Goal: Task Accomplishment & Management: Manage account settings

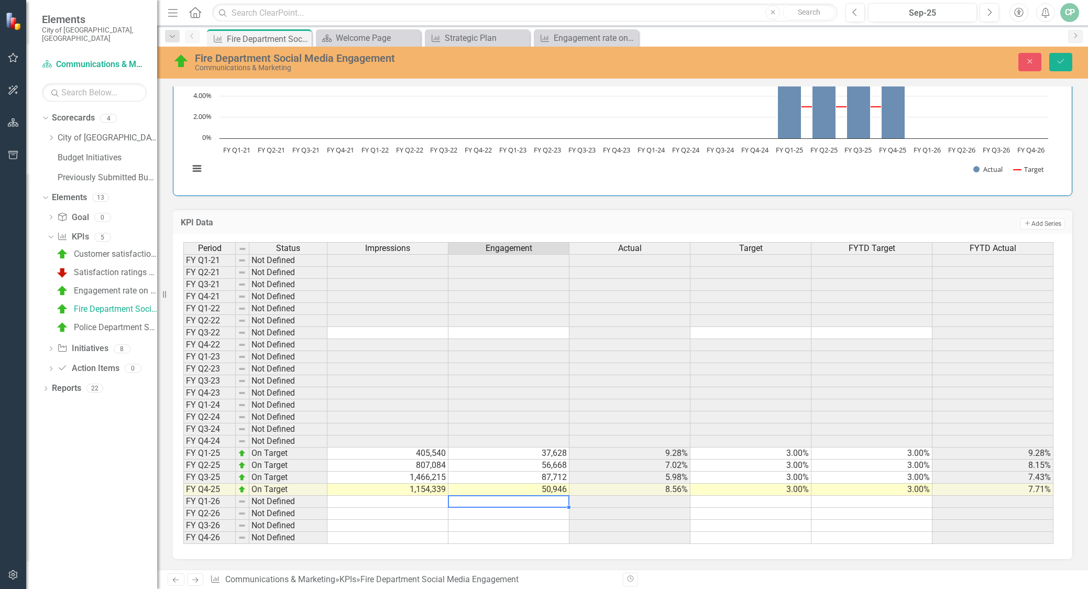
scroll to position [864, 0]
click at [1055, 62] on button "Save" at bounding box center [1060, 62] width 23 height 18
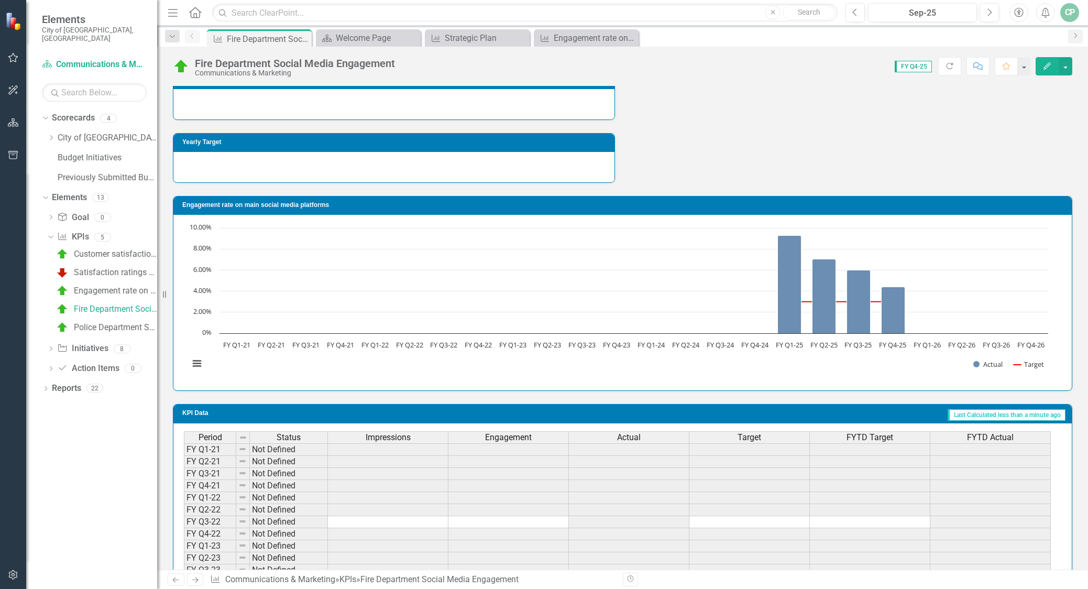
scroll to position [357, 0]
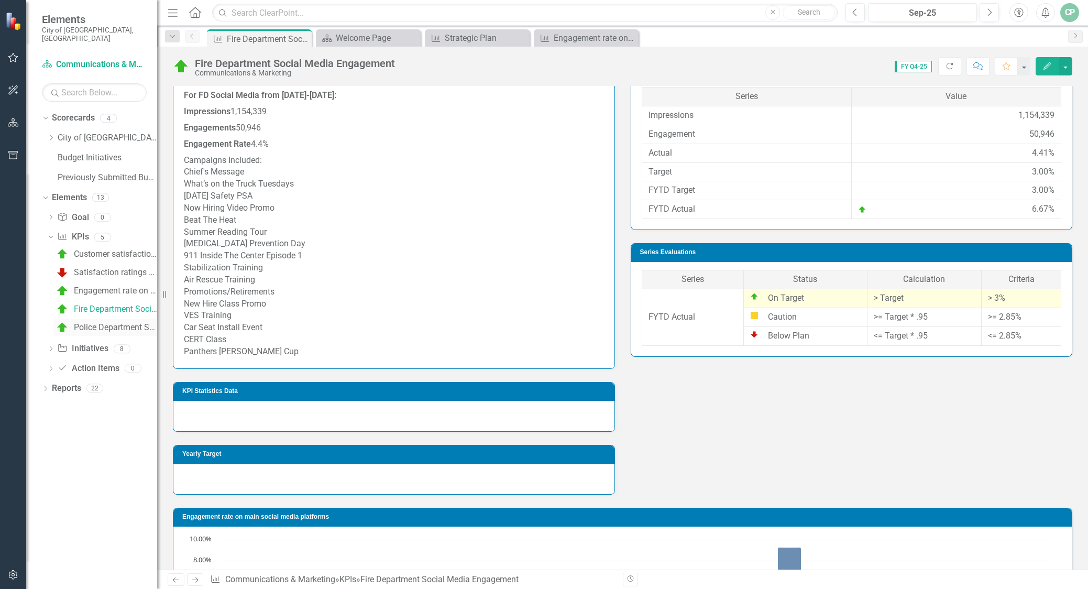
click at [107, 323] on div "Police Department Social Media Engagement" at bounding box center [115, 327] width 83 height 9
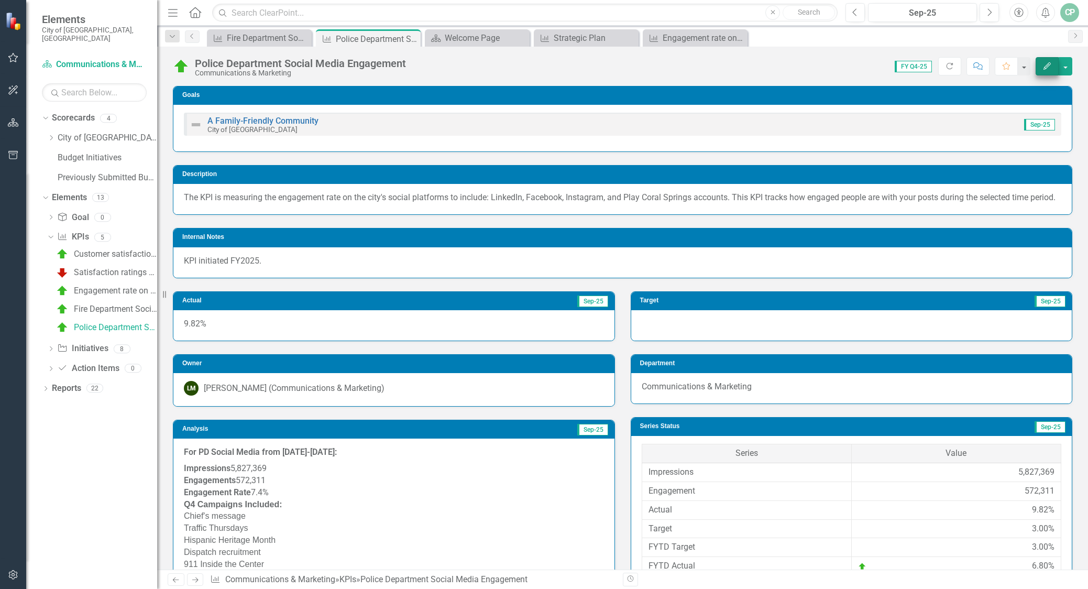
click at [1047, 67] on icon "Edit" at bounding box center [1046, 65] width 9 height 7
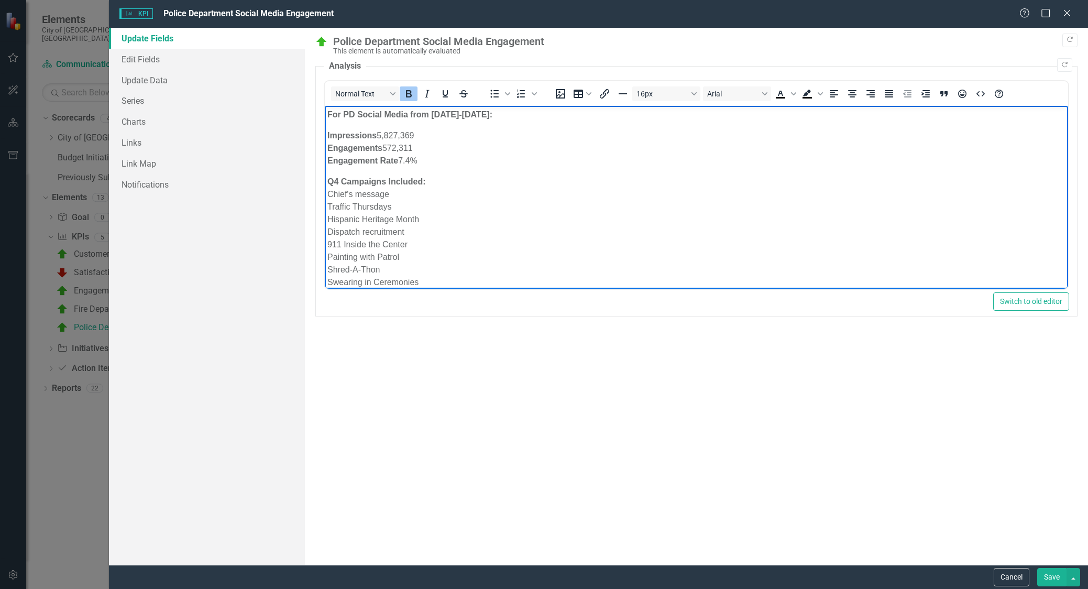
drag, startPoint x: 426, startPoint y: 160, endPoint x: 301, endPoint y: 135, distance: 127.1
click at [324, 135] on html "For PD Social Media from [DATE]-[DATE]: Impressions 5,827,369 Engagements 572,3…" at bounding box center [695, 312] width 743 height 412
click at [1055, 572] on button "Save" at bounding box center [1051, 577] width 29 height 18
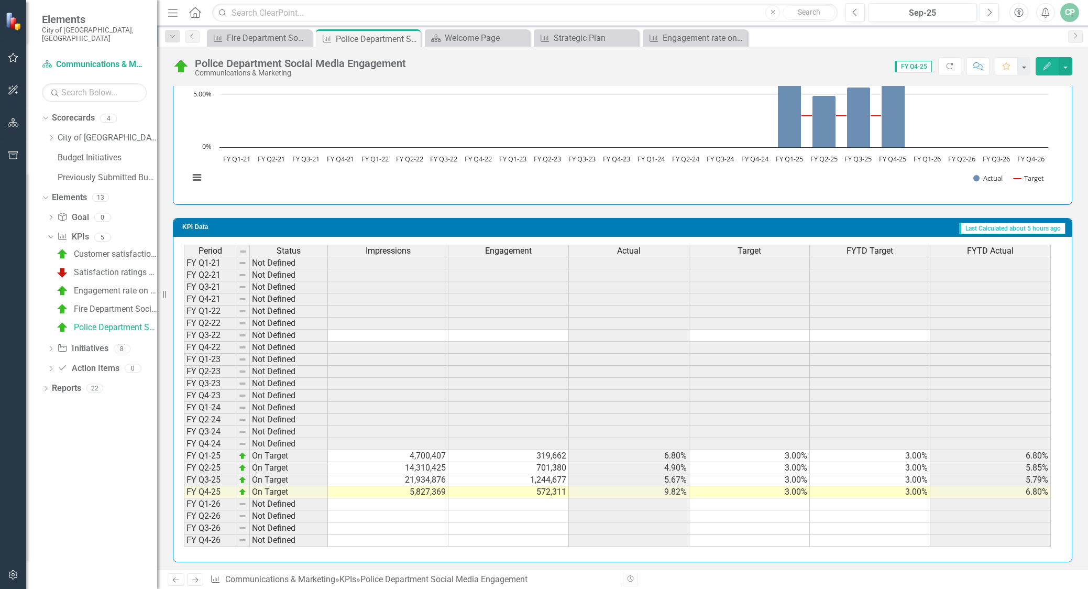
scroll to position [969, 0]
click at [421, 490] on td "5,827,369" at bounding box center [388, 492] width 120 height 12
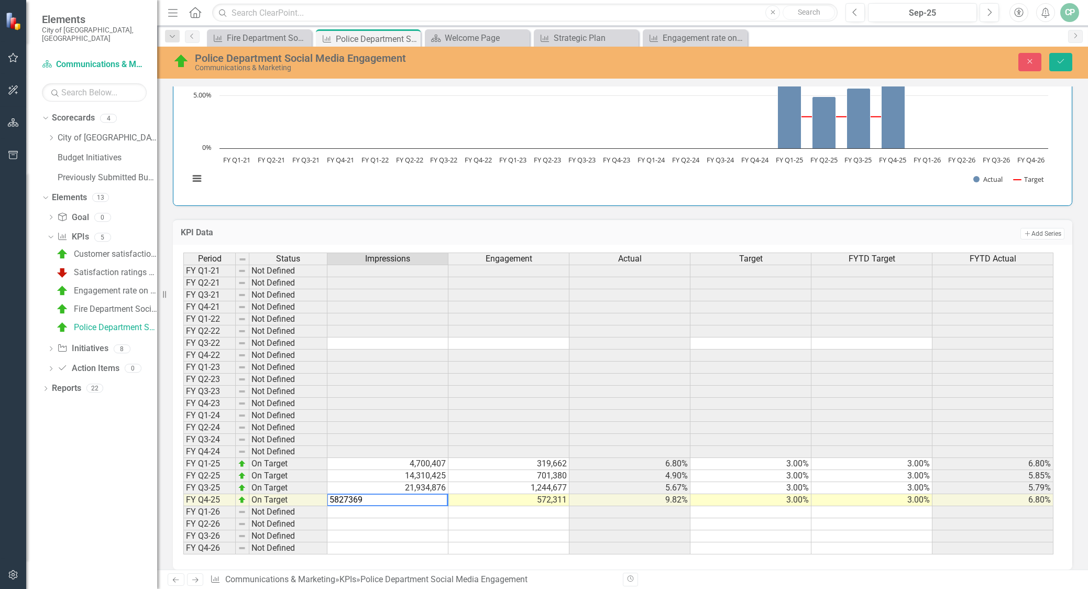
drag, startPoint x: 360, startPoint y: 483, endPoint x: 324, endPoint y: 486, distance: 36.3
click at [324, 486] on div "Period Status Impressions Engagement Actual Target FYTD Target FYTD Actual FY Q…" at bounding box center [618, 403] width 870 height 302
paste textarea "16,471,918"
click at [356, 496] on textarea "16,471,918" at bounding box center [387, 499] width 121 height 13
click at [340, 496] on textarea "16,471918" at bounding box center [387, 499] width 121 height 13
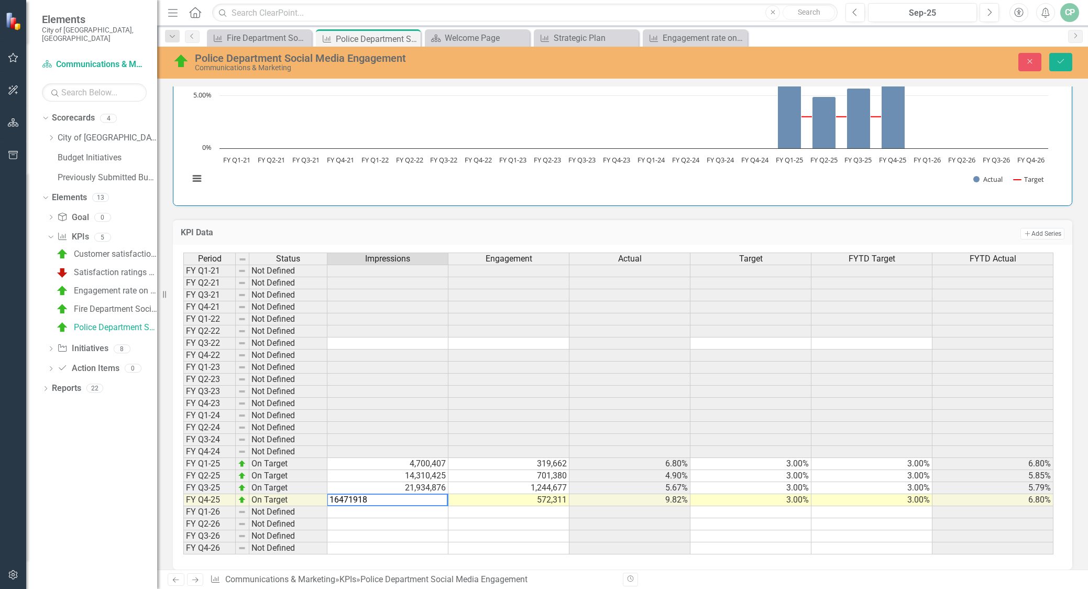
type textarea "16471918"
click at [360, 508] on td at bounding box center [387, 512] width 121 height 12
click at [511, 496] on td "572,311" at bounding box center [508, 500] width 121 height 12
type textarea "1061342"
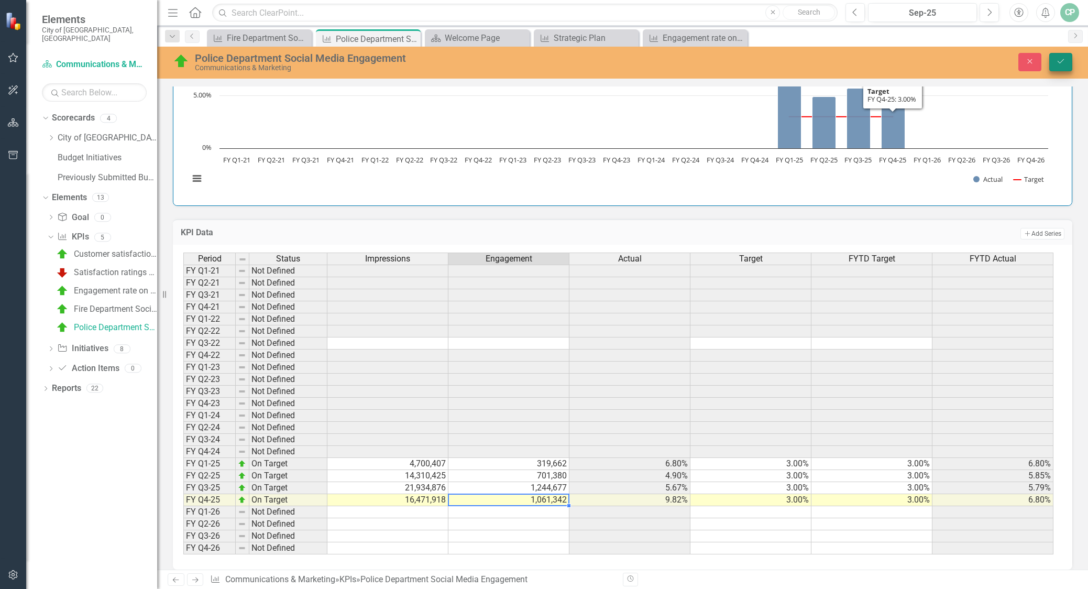
click at [1058, 61] on icon "Save" at bounding box center [1060, 61] width 9 height 7
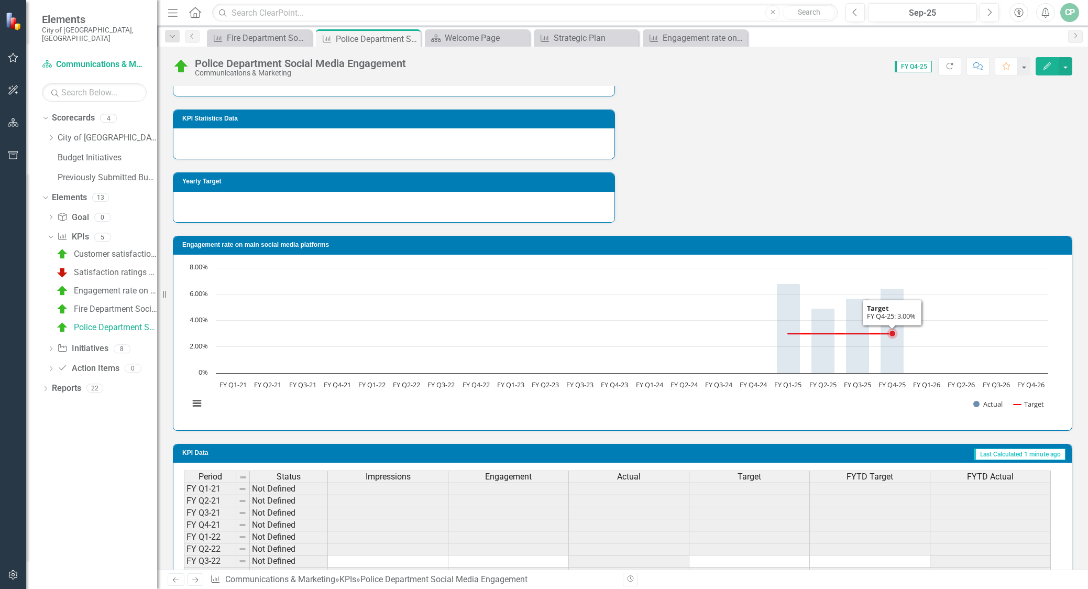
scroll to position [691, 0]
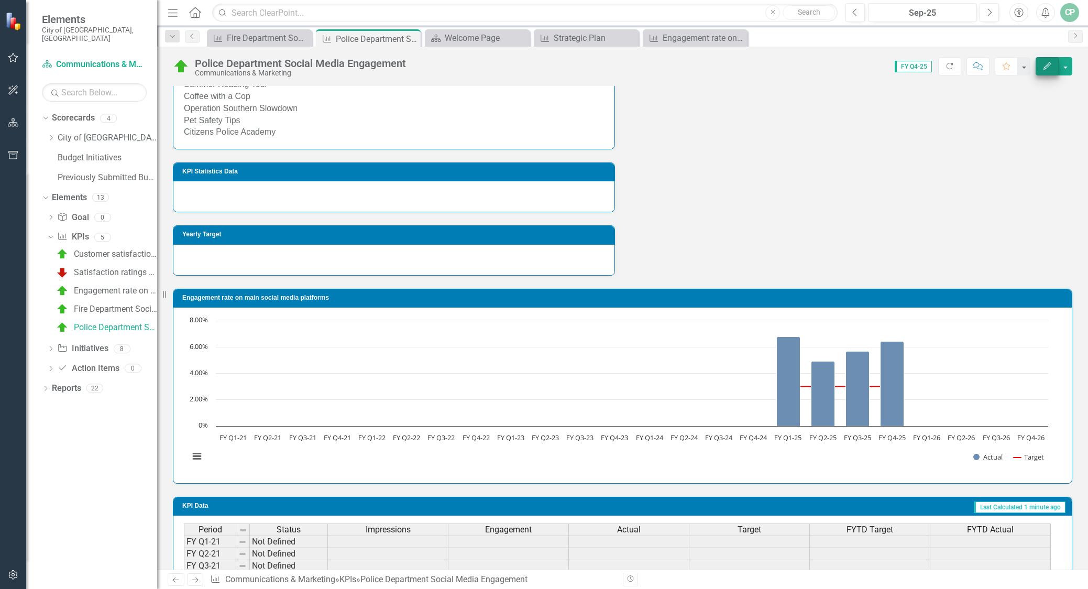
click at [1050, 67] on icon "Edit" at bounding box center [1046, 65] width 9 height 7
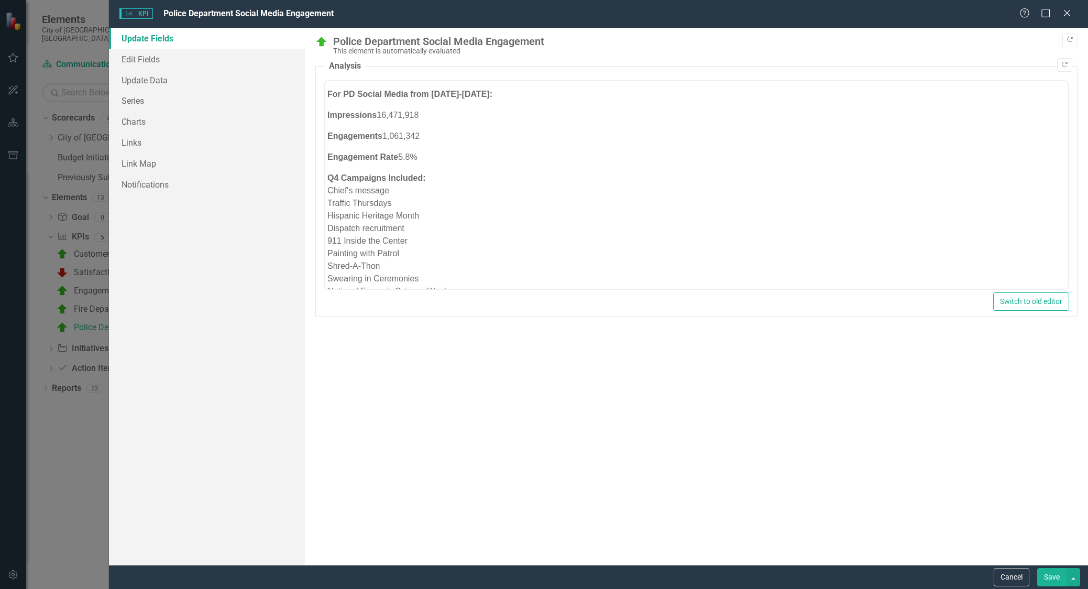
scroll to position [0, 0]
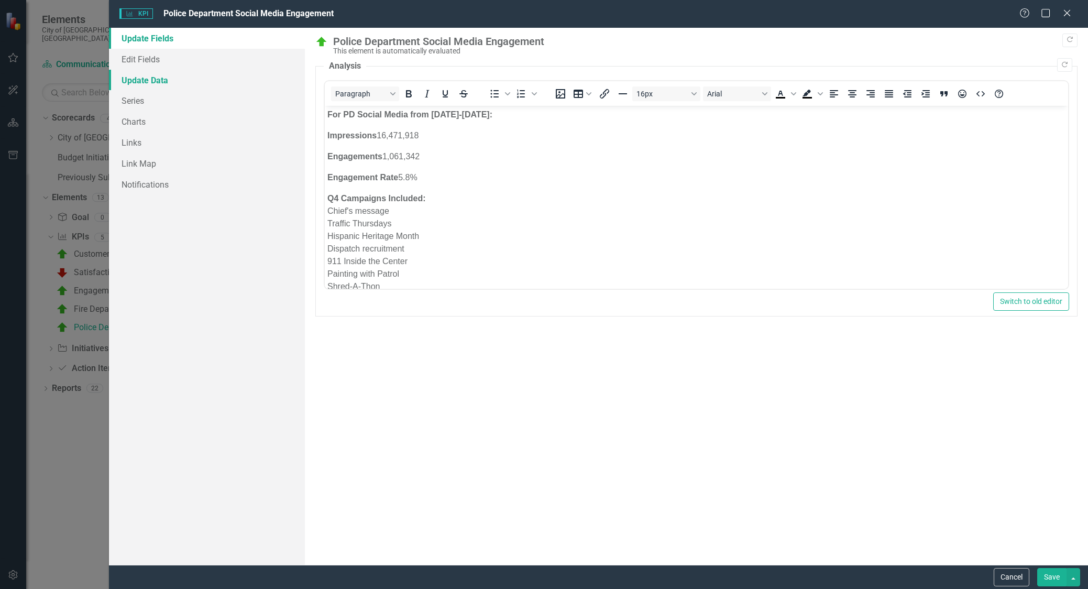
click at [168, 70] on link "Update Data" at bounding box center [207, 80] width 196 height 21
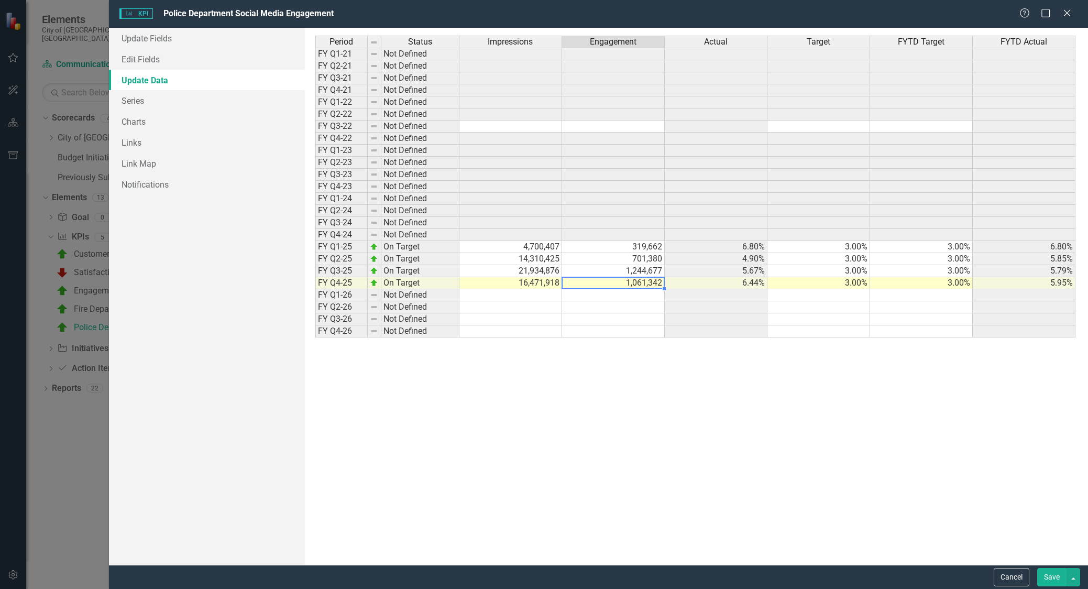
click at [629, 284] on td "1,061,342" at bounding box center [613, 283] width 103 height 12
type textarea "1061342"
click at [839, 399] on div "Period Status Impressions Engagement Actual Target FYTD Target FYTD Actual FY Q…" at bounding box center [696, 297] width 762 height 522
click at [1056, 580] on button "Save" at bounding box center [1051, 577] width 29 height 18
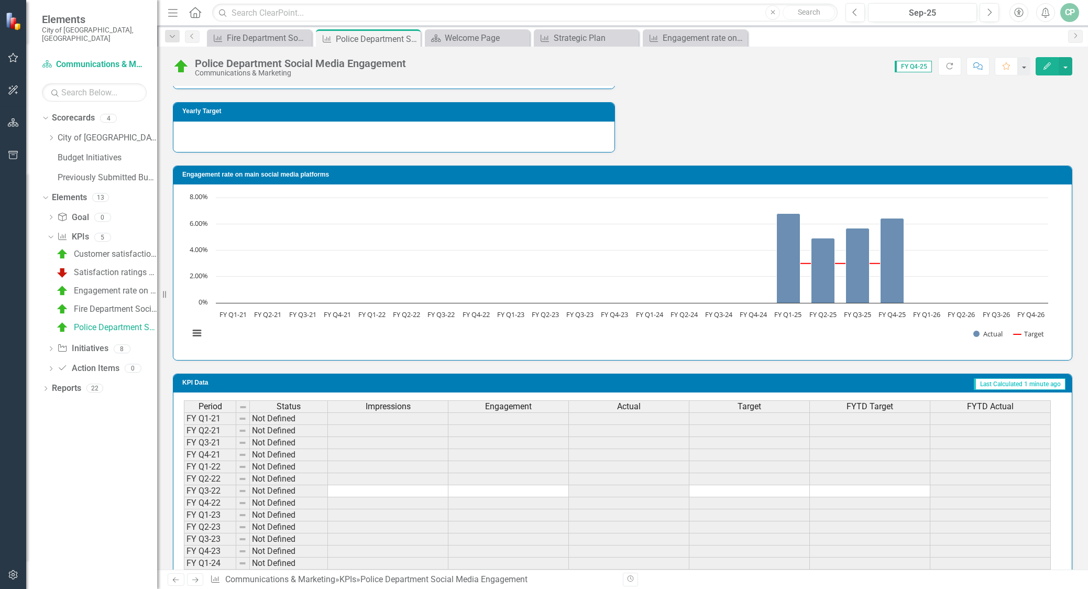
scroll to position [802, 0]
